Goal: Communication & Community: Answer question/provide support

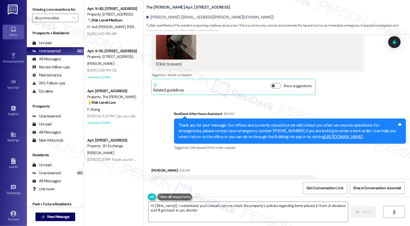
scroll to position [8195, 0]
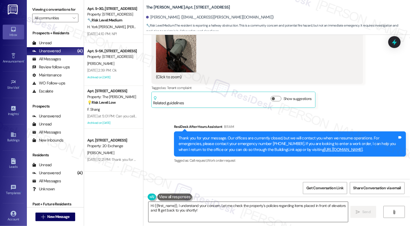
click at [168, 209] on textarea "Hi {{first_name}}, I understand your concern. Let me check the property's polic…" at bounding box center [247, 212] width 199 height 20
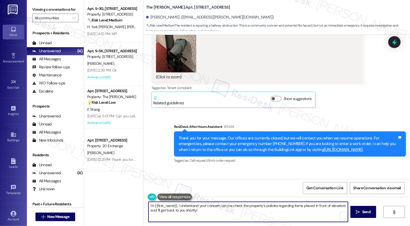
drag, startPoint x: 177, startPoint y: 206, endPoint x: 216, endPoint y: 223, distance: 42.5
click at [216, 223] on div "Hi {{first_name}}, I understand your concern. Let me check the property's polic…" at bounding box center [276, 217] width 266 height 40
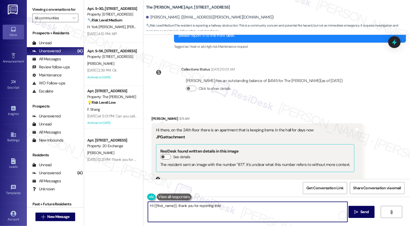
scroll to position [8027, 0]
click at [167, 186] on button "Zoom image" at bounding box center [176, 213] width 40 height 54
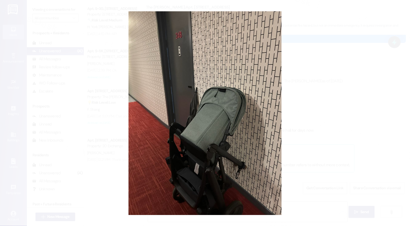
click at [297, 148] on button "Unzoom image" at bounding box center [205, 113] width 410 height 226
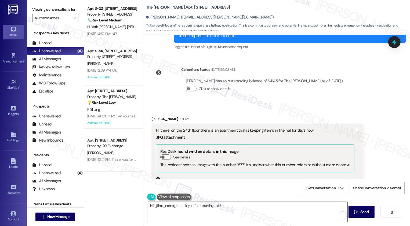
click at [254, 207] on textarea "Hi {{first_name}}, thank you for reporting this!" at bounding box center [247, 212] width 199 height 20
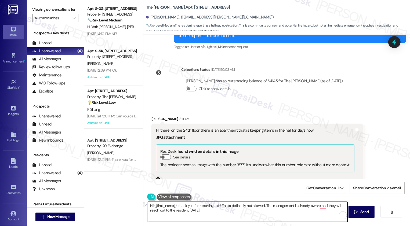
drag, startPoint x: 218, startPoint y: 205, endPoint x: 174, endPoint y: 207, distance: 43.8
click at [175, 207] on textarea "Hi {{first_name}}, thank you for reporting this! That's definitely not allowed.…" at bounding box center [247, 212] width 199 height 20
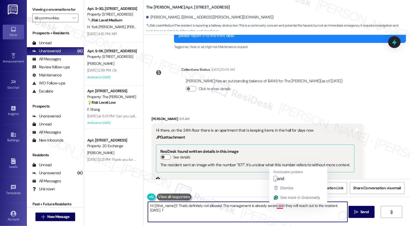
click at [276, 207] on textarea "Hi {{first_name}}! That's definitely not allowed. The management is already awa…" at bounding box center [247, 212] width 199 height 20
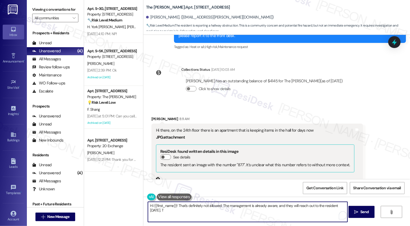
click at [199, 211] on textarea "Hi {{first_name}}! That's definitely not allowed. The management is already awa…" at bounding box center [247, 212] width 199 height 20
click at [232, 213] on textarea "Hi {{first_name}}! That's definitely not allowed. The management is already awa…" at bounding box center [247, 212] width 199 height 20
type textarea "Hi {{first_name}}! That's definitely not allowed. The management is already awa…"
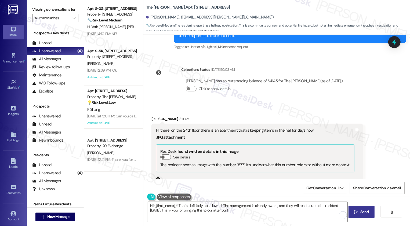
click at [364, 216] on button " Send" at bounding box center [361, 212] width 26 height 12
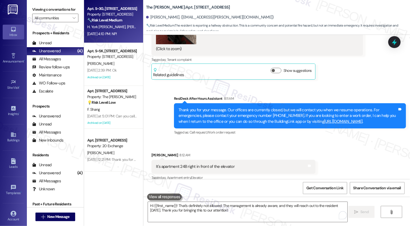
scroll to position [8204, 0]
